Goal: Transaction & Acquisition: Purchase product/service

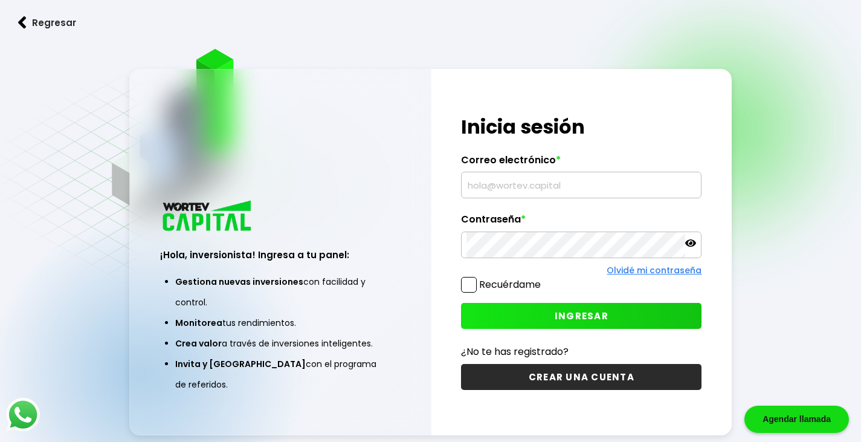
drag, startPoint x: 471, startPoint y: 287, endPoint x: 507, endPoint y: 290, distance: 36.5
click at [469, 287] on span at bounding box center [469, 285] width 16 height 16
click at [543, 279] on input "Recuérdame" at bounding box center [543, 279] width 0 height 0
click at [602, 326] on button "INGRESAR" at bounding box center [581, 316] width 241 height 26
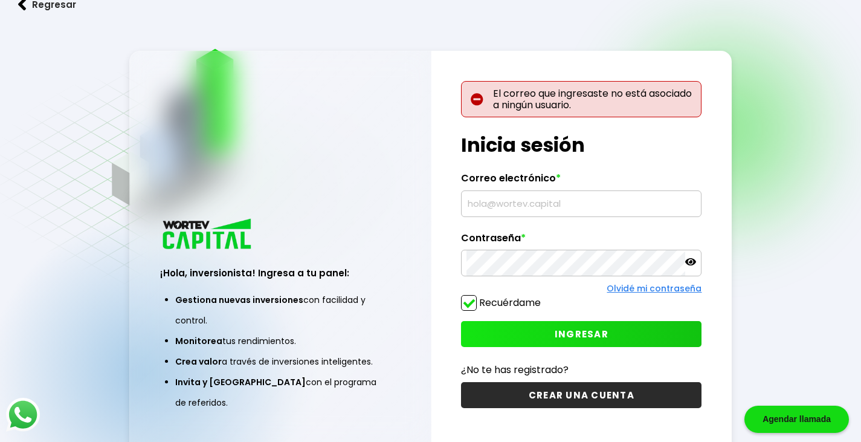
click at [583, 205] on input "text" at bounding box center [582, 203] width 230 height 25
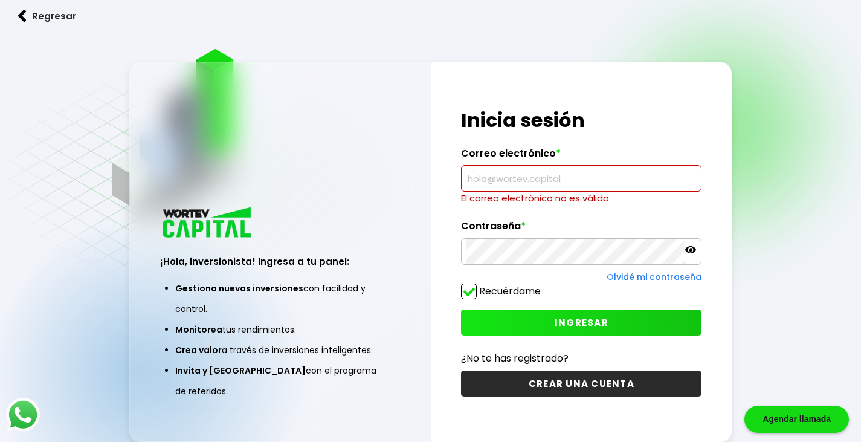
type input "[EMAIL_ADDRESS][DOMAIN_NAME]"
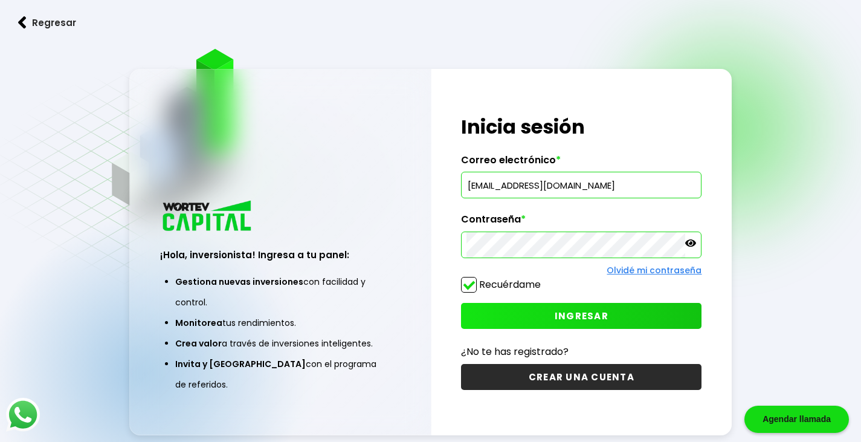
click at [577, 323] on button "INGRESAR" at bounding box center [581, 316] width 241 height 26
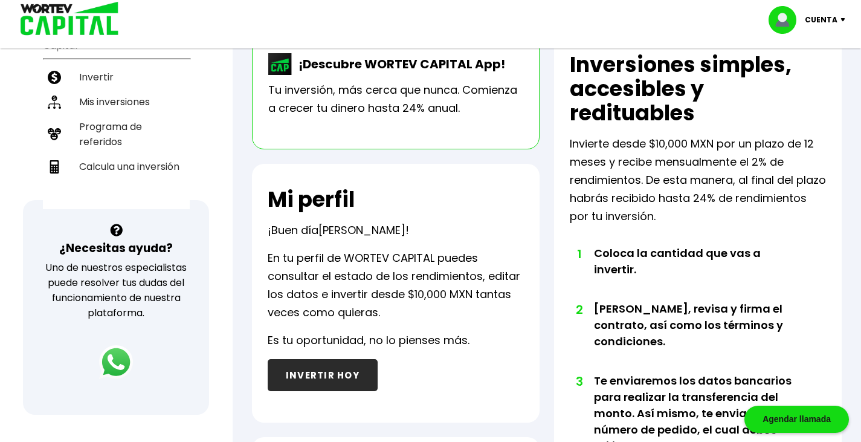
scroll to position [242, 0]
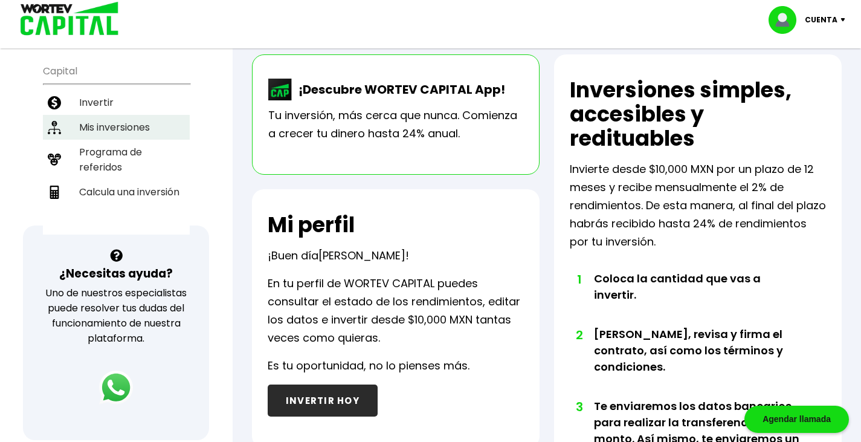
click at [111, 117] on li "Mis inversiones" at bounding box center [116, 127] width 147 height 25
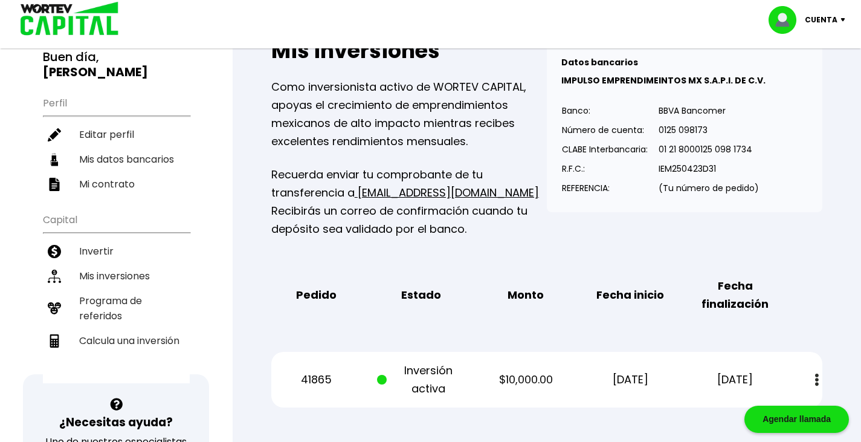
scroll to position [121, 0]
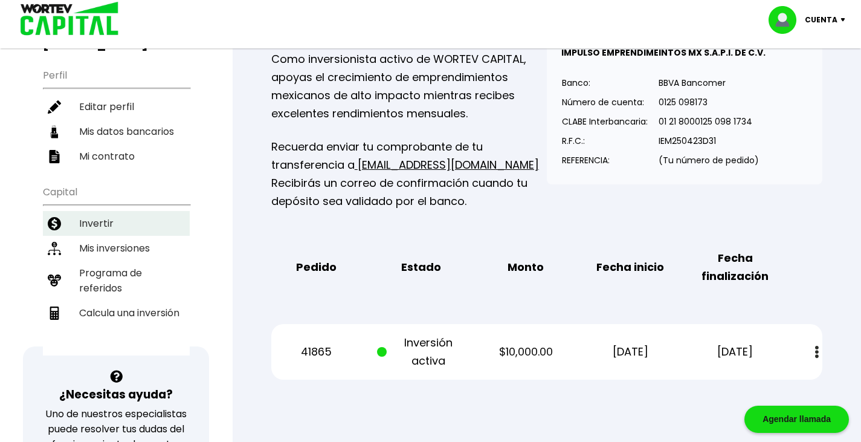
click at [97, 211] on li "Invertir" at bounding box center [116, 223] width 147 height 25
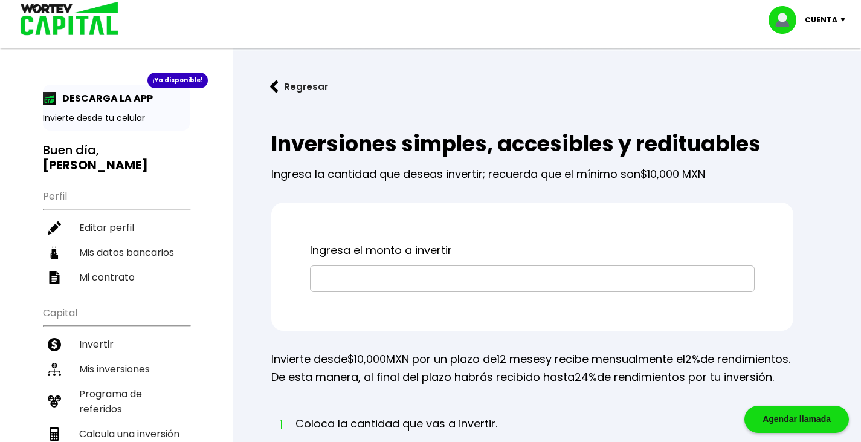
click at [484, 280] on input "text" at bounding box center [533, 278] width 434 height 25
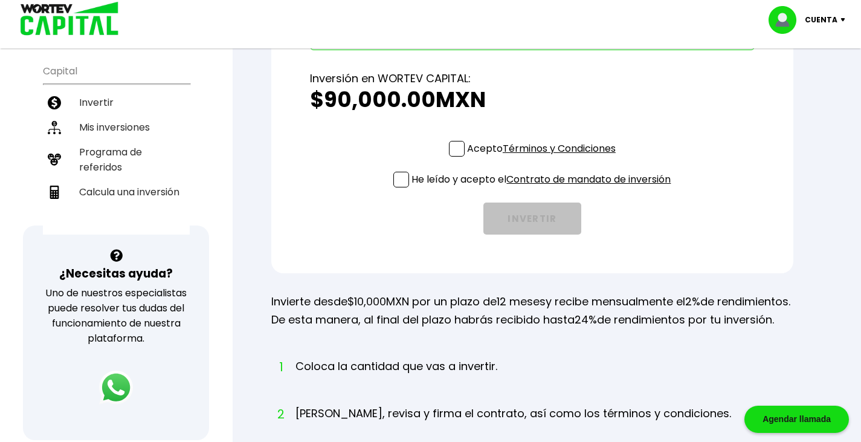
scroll to position [181, 0]
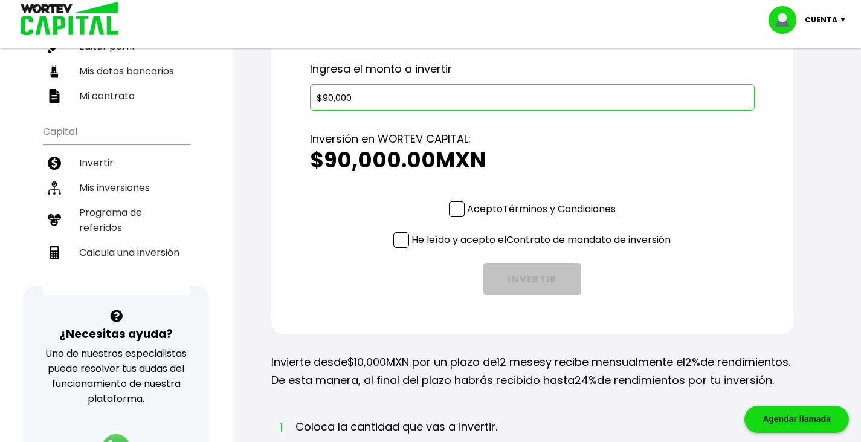
type input "$90,000"
click at [455, 210] on span at bounding box center [457, 209] width 16 height 16
click at [544, 218] on input "Acepto Términos y Condiciones" at bounding box center [544, 218] width 0 height 0
click at [403, 239] on span at bounding box center [402, 240] width 16 height 16
click at [544, 249] on input "He leído y acepto el Contrato de mandato de inversión" at bounding box center [544, 249] width 0 height 0
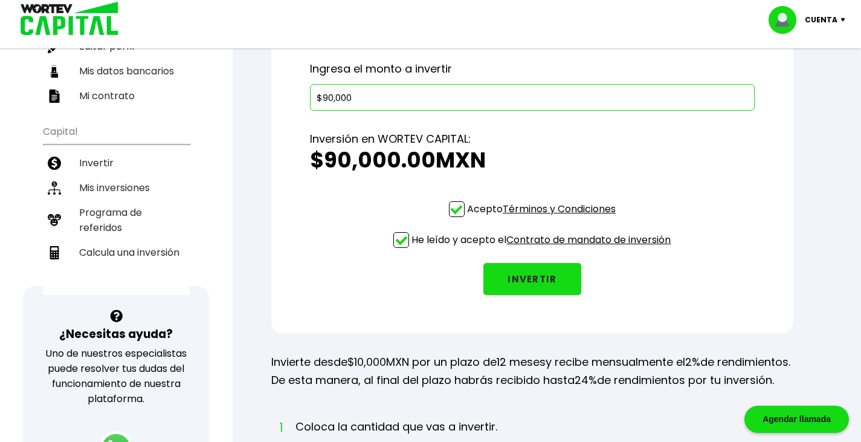
click at [524, 284] on button "INVERTIR" at bounding box center [533, 279] width 98 height 32
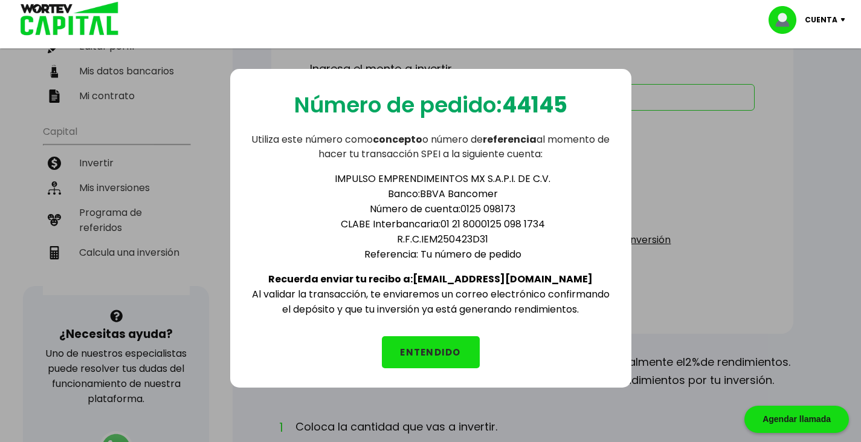
click at [427, 354] on button "ENTENDIDO" at bounding box center [431, 352] width 98 height 32
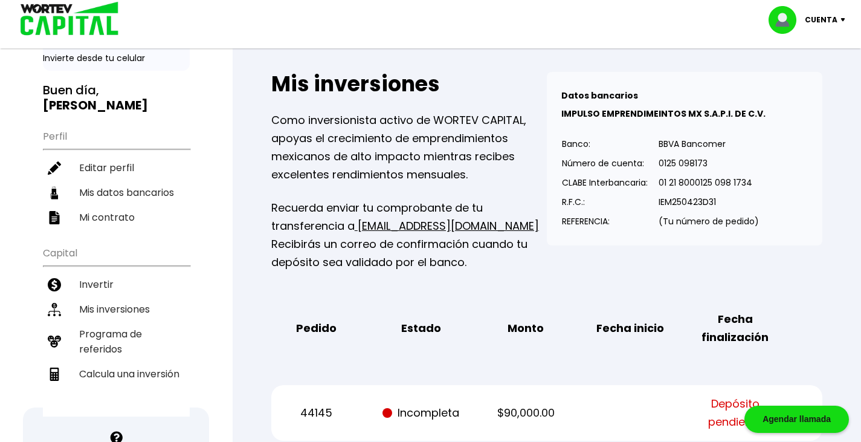
scroll to position [60, 0]
click at [91, 271] on li "Invertir" at bounding box center [116, 283] width 147 height 25
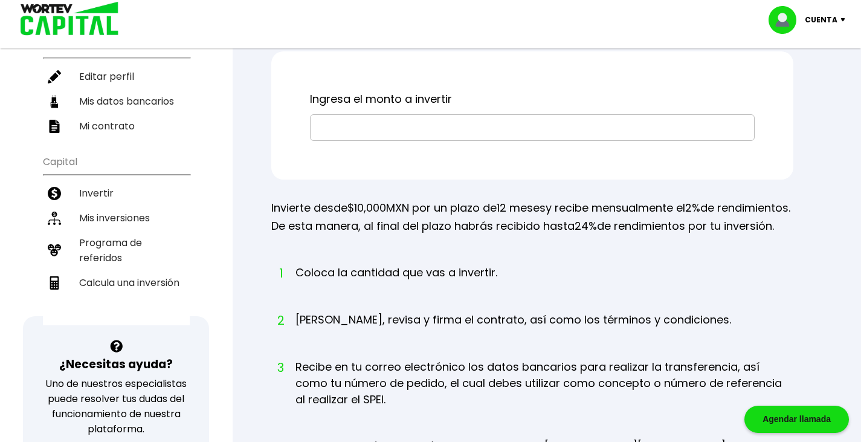
scroll to position [121, 0]
